Goal: Task Accomplishment & Management: Manage account settings

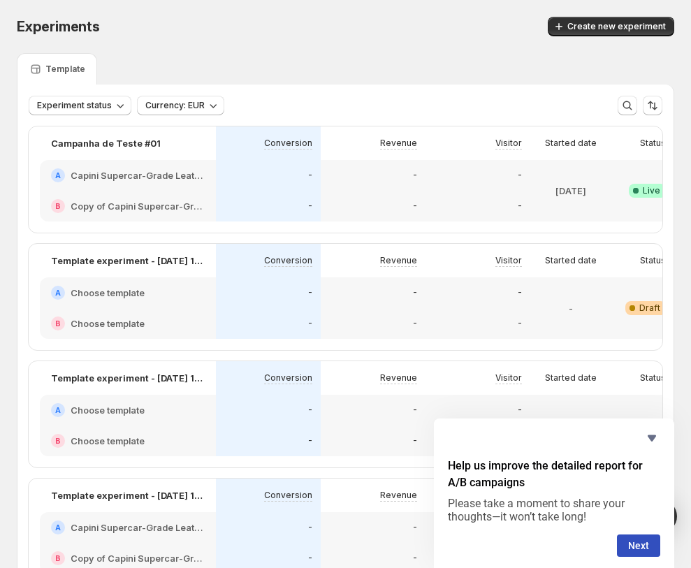
click at [638, 193] on icon at bounding box center [636, 191] width 6 height 6
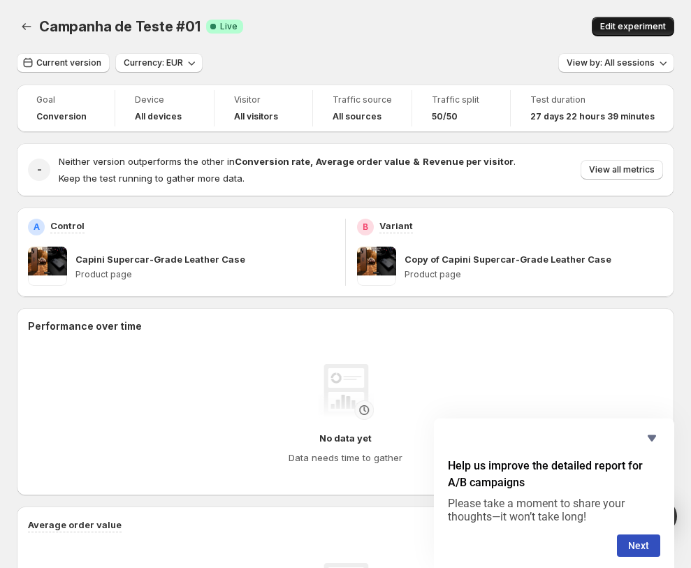
click at [647, 29] on span "Edit experiment" at bounding box center [634, 26] width 66 height 11
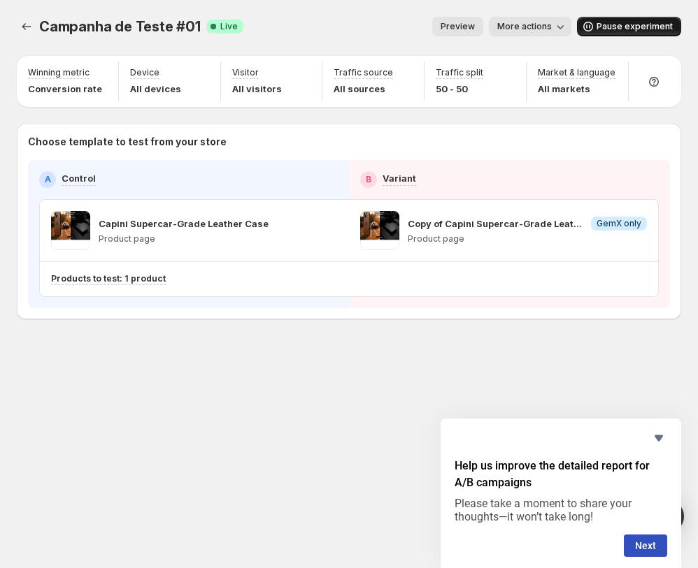
click at [596, 34] on button "Pause experiment" at bounding box center [629, 27] width 104 height 20
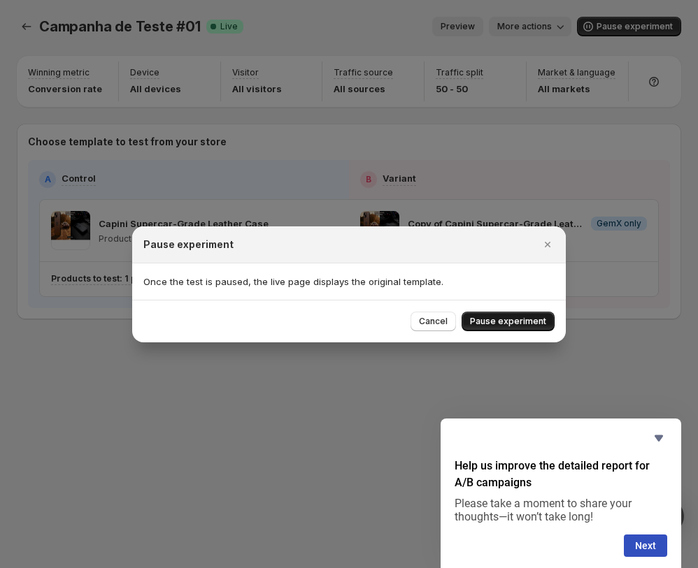
click at [505, 315] on button "Pause experiment" at bounding box center [507, 322] width 93 height 20
